Goal: Task Accomplishment & Management: Manage account settings

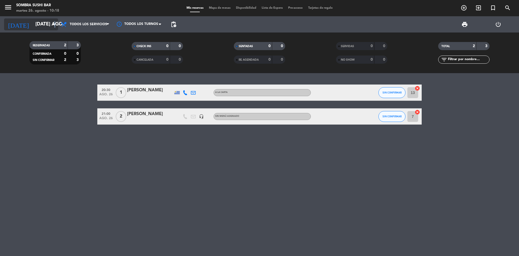
click at [55, 25] on icon "arrow_drop_down" at bounding box center [53, 24] width 6 height 6
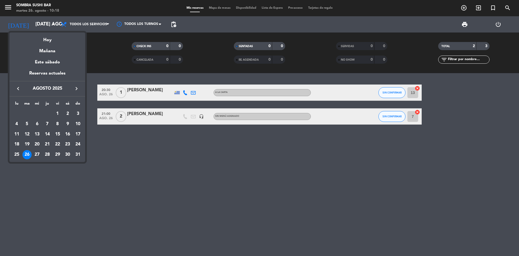
click at [48, 28] on div at bounding box center [259, 128] width 519 height 256
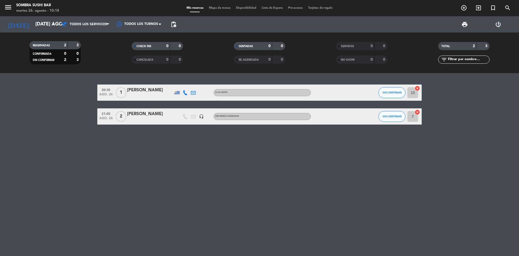
click at [499, 29] on div "power_settings_new" at bounding box center [499, 24] width 34 height 16
click at [498, 25] on icon "power_settings_new" at bounding box center [498, 24] width 6 height 6
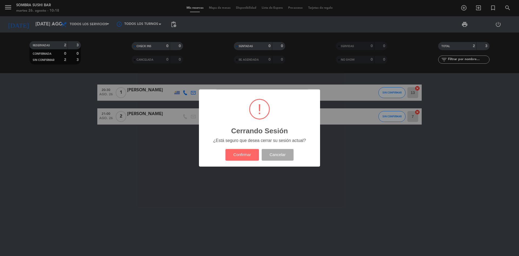
click at [233, 154] on button "Confirmar" at bounding box center [242, 155] width 34 height 12
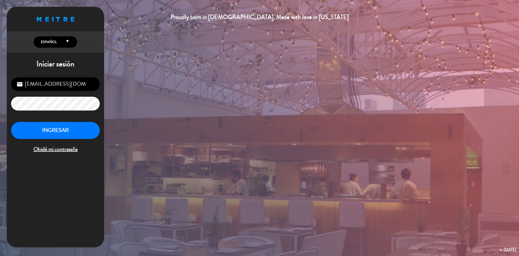
click at [64, 82] on input "[EMAIL_ADDRESS][DOMAIN_NAME]" at bounding box center [55, 84] width 89 height 14
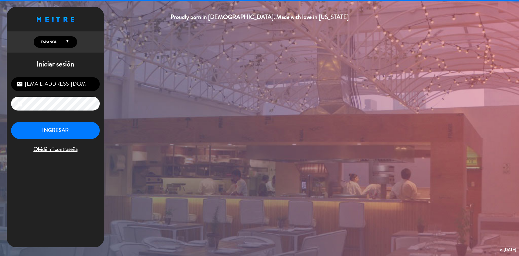
type input "[EMAIL_ADDRESS][DOMAIN_NAME]"
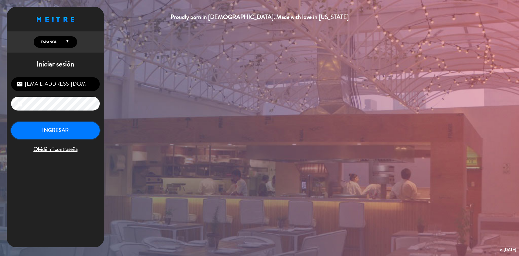
click at [68, 125] on button "INGRESAR" at bounding box center [55, 130] width 89 height 17
